Goal: Task Accomplishment & Management: Complete application form

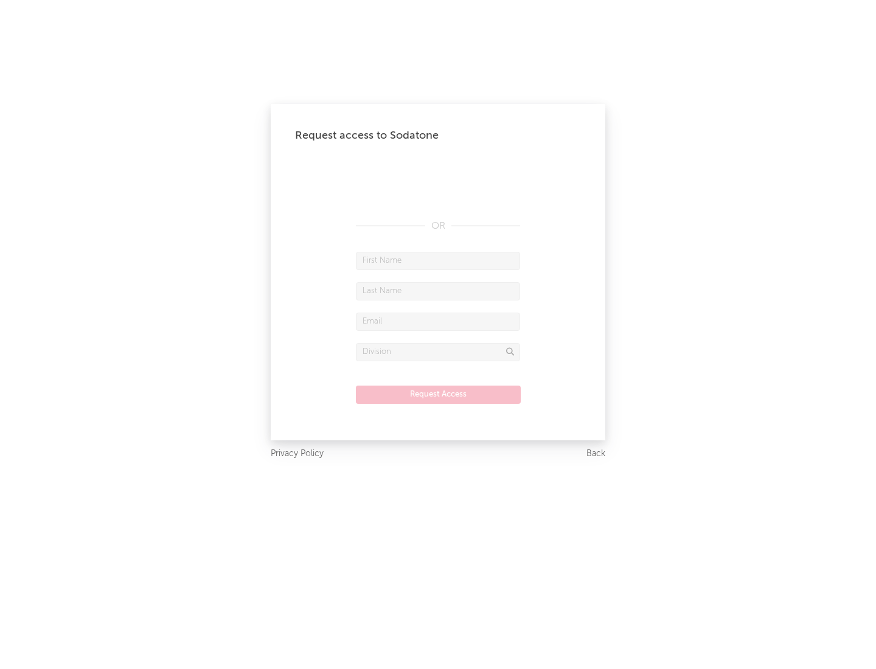
click at [438, 260] on input "text" at bounding box center [438, 261] width 164 height 18
type input "[PERSON_NAME]"
click at [438, 291] on input "text" at bounding box center [438, 291] width 164 height 18
type input "[PERSON_NAME]"
click at [438, 321] on input "text" at bounding box center [438, 322] width 164 height 18
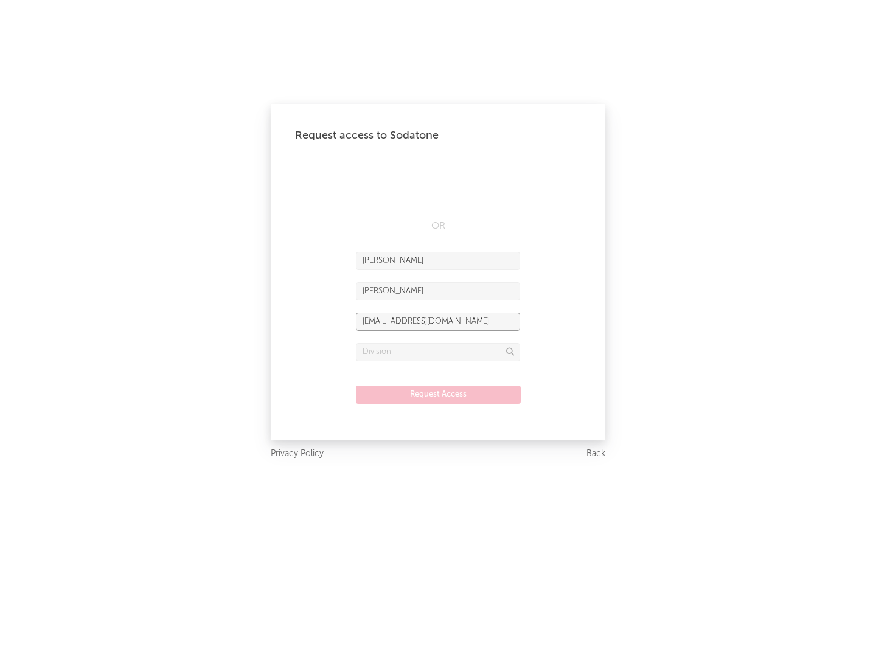
type input "[EMAIL_ADDRESS][DOMAIN_NAME]"
click at [438, 352] on input "text" at bounding box center [438, 352] width 164 height 18
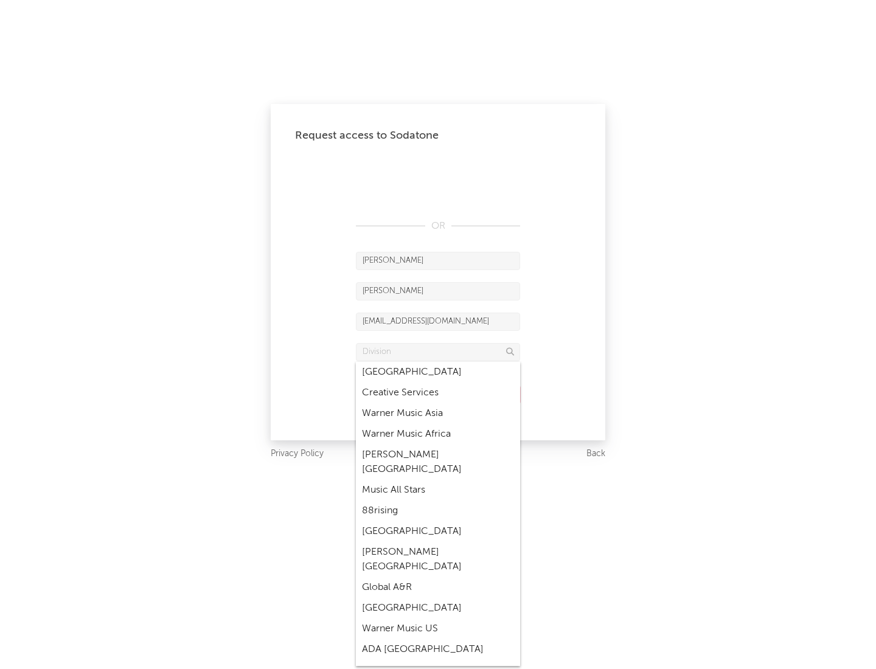
click at [438, 480] on div "Music All Stars" at bounding box center [438, 490] width 164 height 21
type input "Music All Stars"
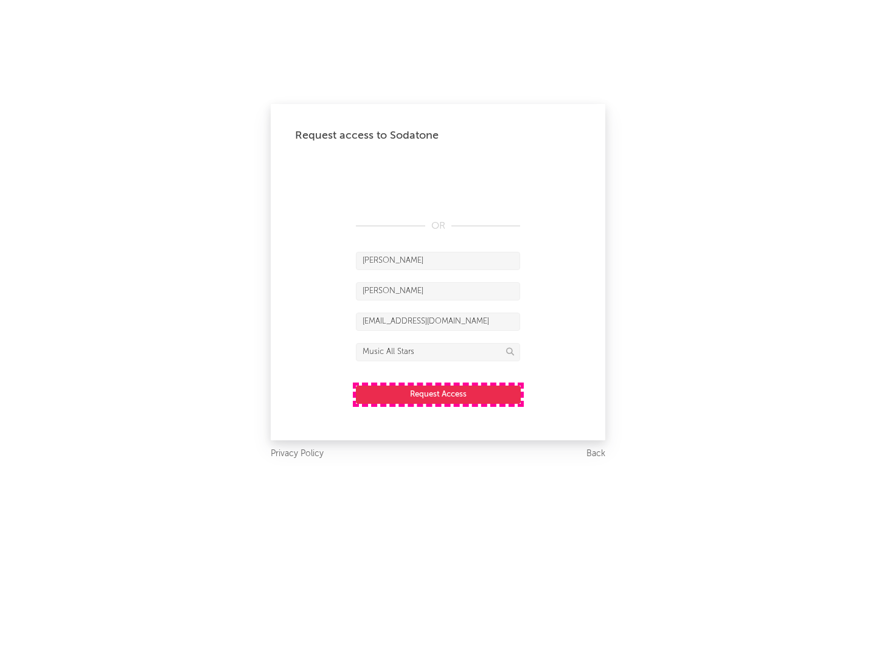
click at [438, 394] on button "Request Access" at bounding box center [438, 395] width 165 height 18
